Goal: Information Seeking & Learning: Learn about a topic

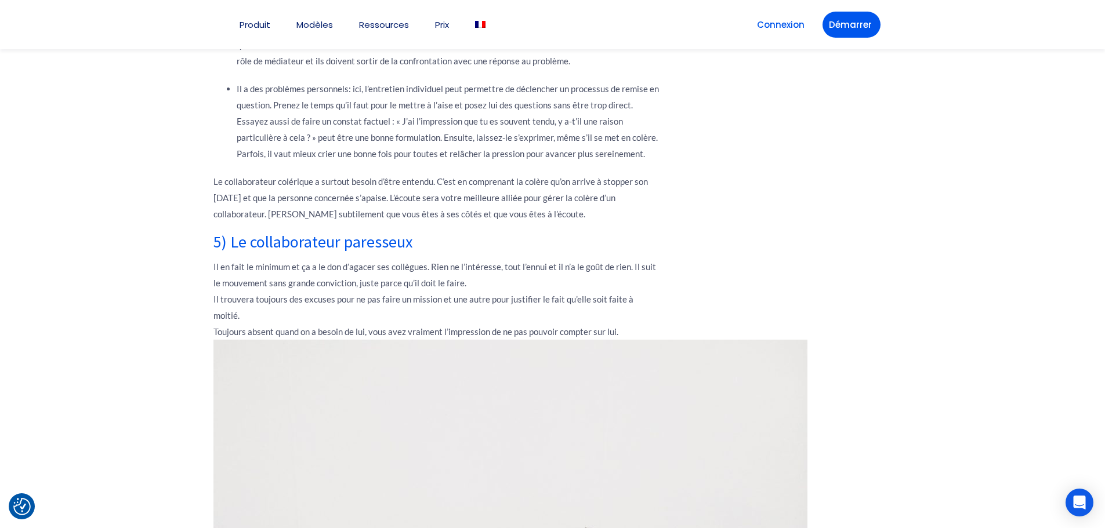
scroll to position [4118, 0]
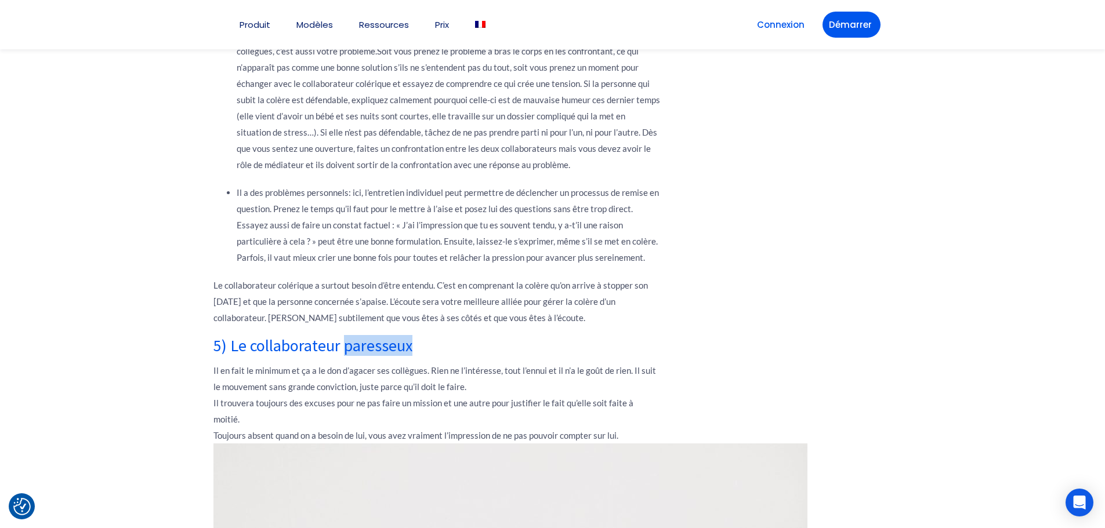
drag, startPoint x: 409, startPoint y: 299, endPoint x: 345, endPoint y: 296, distance: 64.4
click at [345, 335] on b "5) Le collaborateur paresseux" at bounding box center [312, 345] width 199 height 21
copy b "paresseux"
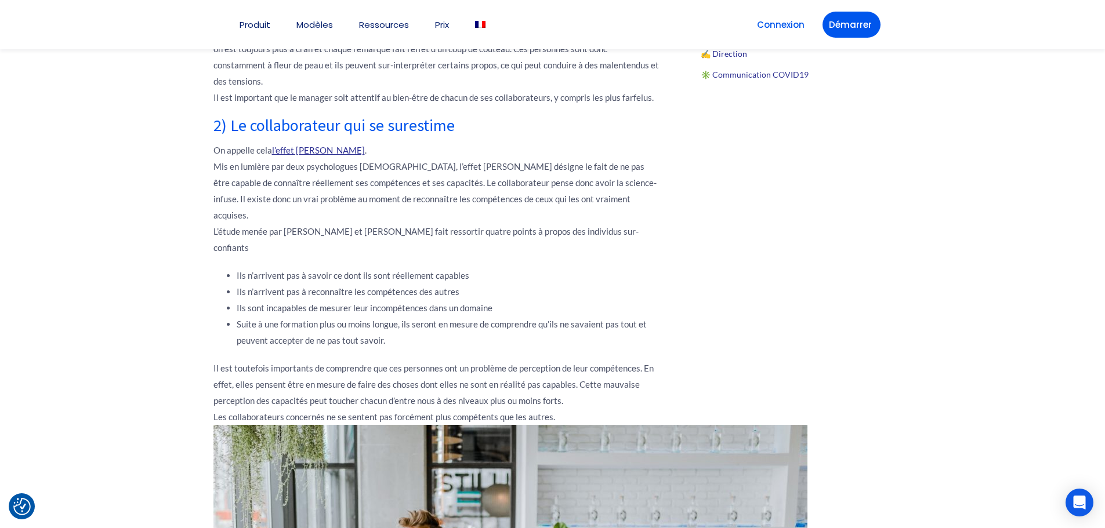
scroll to position [928, 0]
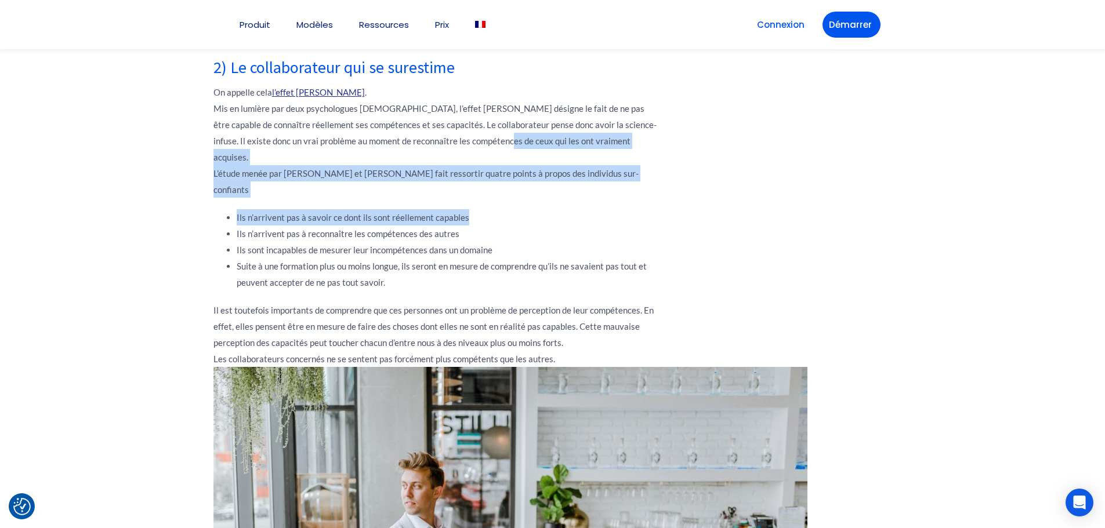
drag, startPoint x: 478, startPoint y: 142, endPoint x: 488, endPoint y: 175, distance: 35.2
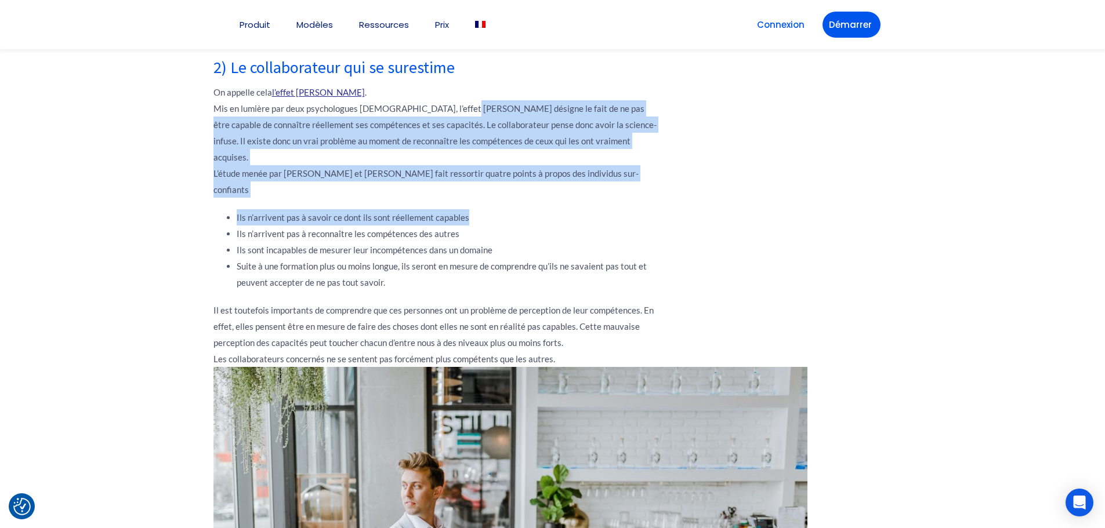
drag, startPoint x: 454, startPoint y: 113, endPoint x: 498, endPoint y: 177, distance: 78.5
click at [498, 209] on li "Ils n’arrivent pas à savoir ce dont ils sont réellement capables" at bounding box center [448, 217] width 423 height 16
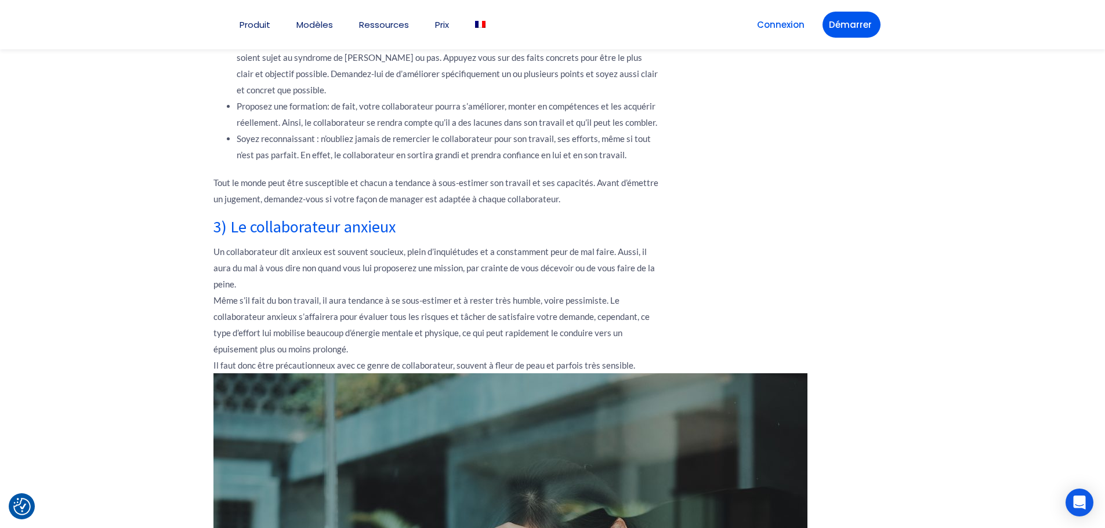
scroll to position [2088, 0]
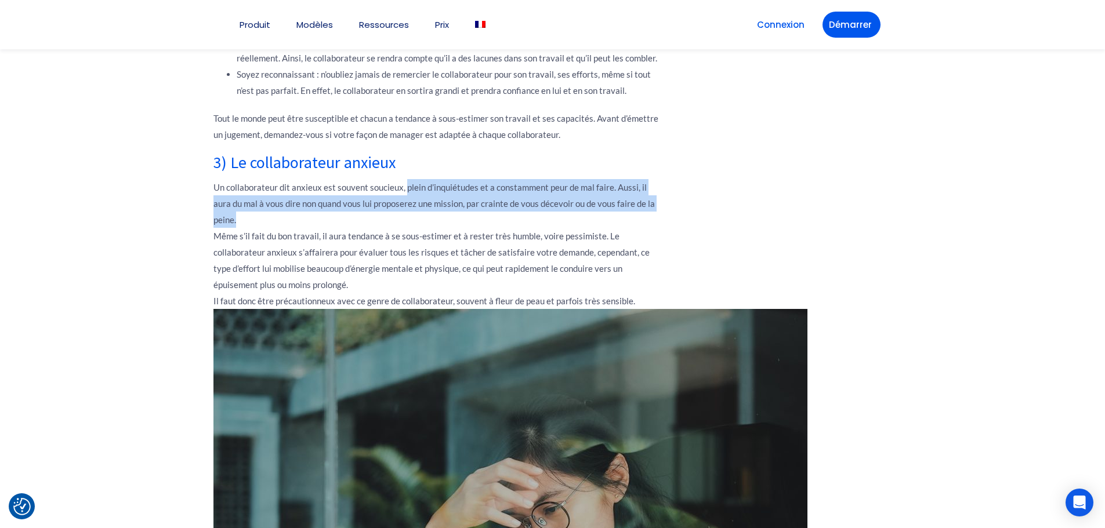
drag, startPoint x: 407, startPoint y: 136, endPoint x: 430, endPoint y: 178, distance: 48.3
click at [430, 179] on p "Un collaborateur dit anxieux est souvent soucieux, plein d’inquiétudes et a con…" at bounding box center [436, 495] width 447 height 632
drag, startPoint x: 429, startPoint y: 130, endPoint x: 441, endPoint y: 177, distance: 49.0
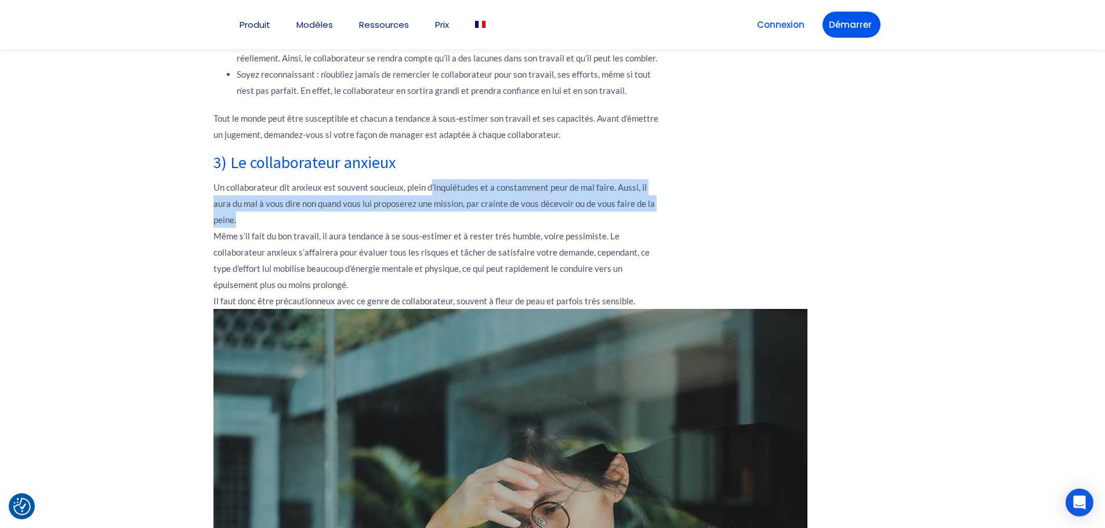
click at [441, 179] on p "Un collaborateur dit anxieux est souvent soucieux, plein d’inquiétudes et a con…" at bounding box center [436, 495] width 447 height 632
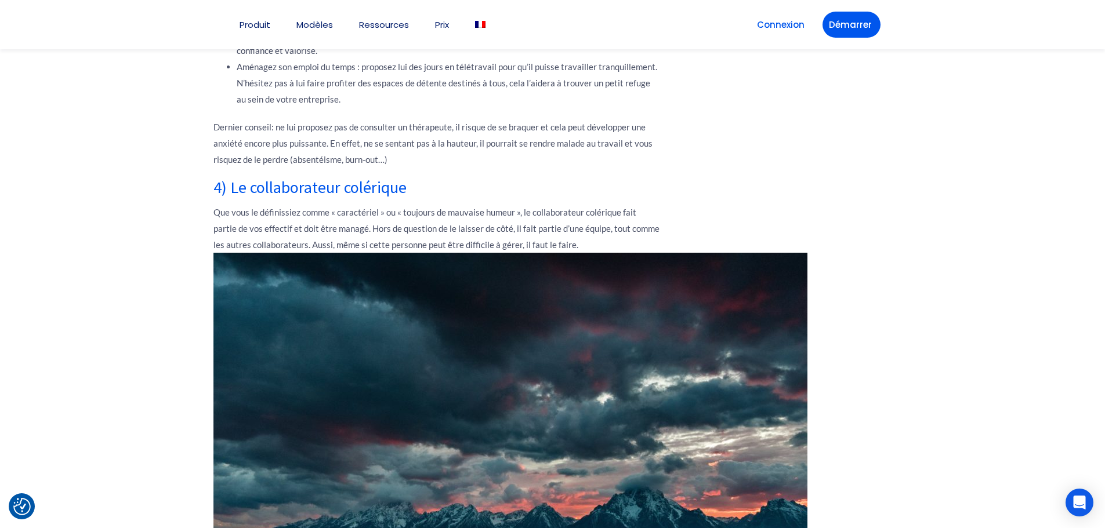
scroll to position [3248, 0]
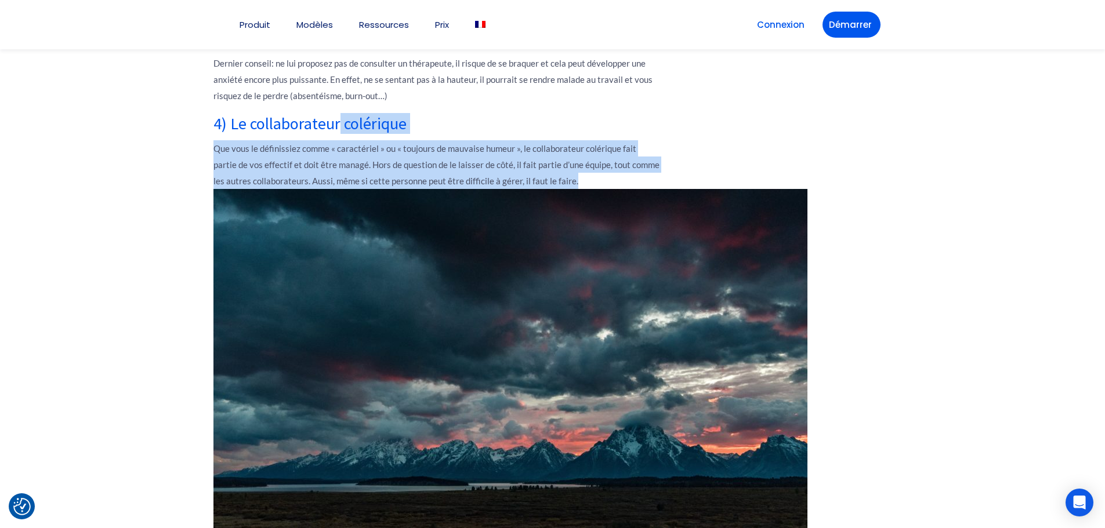
drag, startPoint x: 337, startPoint y: 75, endPoint x: 562, endPoint y: 131, distance: 231.7
click at [562, 131] on div "Comment cadrer les collaborateurs ingérables ? Toute grande entreprise a son lo…" at bounding box center [436, 178] width 447 height 5616
click at [562, 140] on p "Que vous le définissiez comme « caractériel » ou « toujours de mauvaise humeur …" at bounding box center [436, 362] width 447 height 445
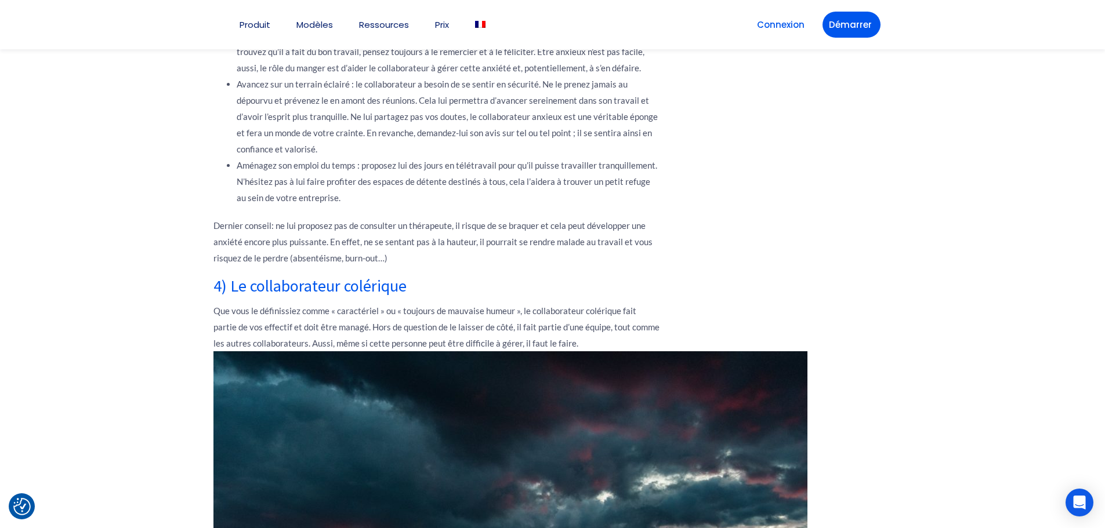
scroll to position [2842, 0]
